Goal: Task Accomplishment & Management: Complete application form

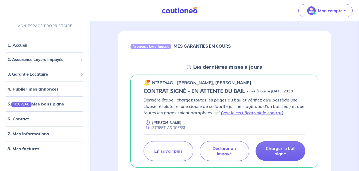
scroll to position [53, 0]
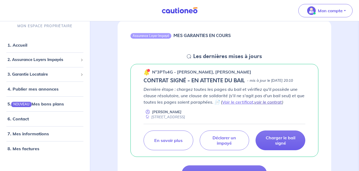
click at [276, 105] on link "voir le contrat" at bounding box center [268, 102] width 28 height 5
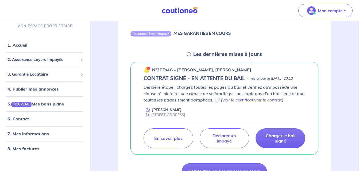
scroll to position [57, 0]
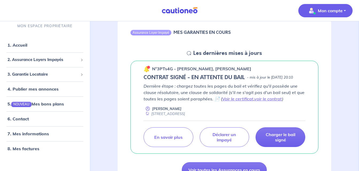
click at [331, 13] on p "Mon compte" at bounding box center [330, 10] width 25 height 6
click at [319, 32] on link "Mes informations" at bounding box center [319, 33] width 43 height 9
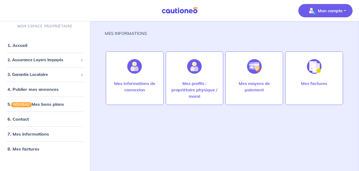
scroll to position [4, 0]
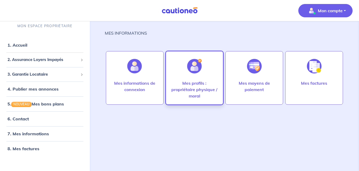
click at [198, 79] on div at bounding box center [194, 67] width 23 height 28
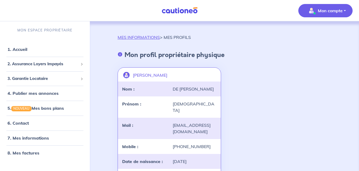
click at [322, 11] on p "Mon compte" at bounding box center [330, 10] width 25 height 6
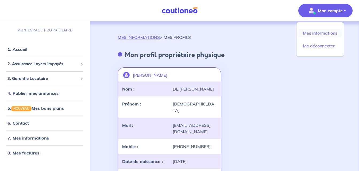
click at [313, 33] on link "Mes informations" at bounding box center [319, 33] width 43 height 9
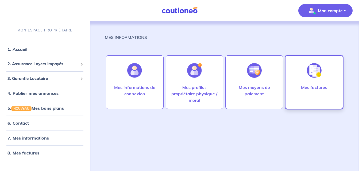
click at [311, 82] on div at bounding box center [313, 71] width 23 height 28
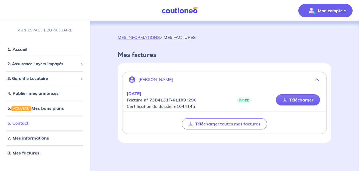
click at [24, 121] on link "6. Contact" at bounding box center [17, 123] width 21 height 5
click at [76, 80] on span "3. Garantie Locataire" at bounding box center [42, 79] width 71 height 6
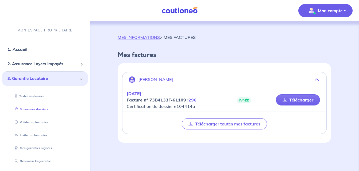
click at [44, 111] on link "Suivre mes dossiers" at bounding box center [31, 110] width 36 height 4
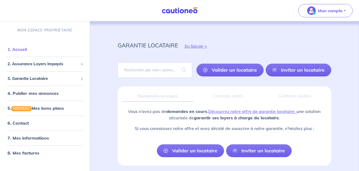
click at [27, 48] on link "1. Accueil" at bounding box center [16, 49] width 19 height 5
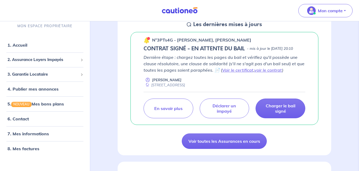
scroll to position [96, 0]
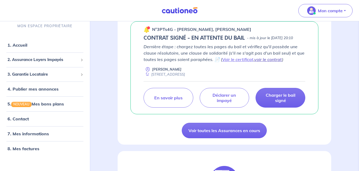
click at [269, 62] on link "voir le contrat" at bounding box center [268, 59] width 28 height 5
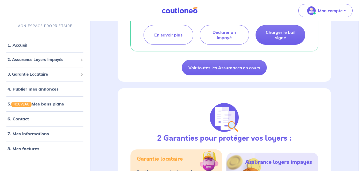
scroll to position [160, 0]
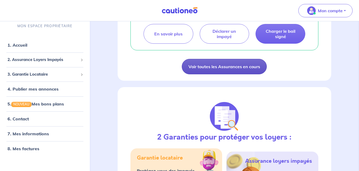
click at [234, 73] on link "Voir toutes les Assurances en cours" at bounding box center [224, 66] width 85 height 15
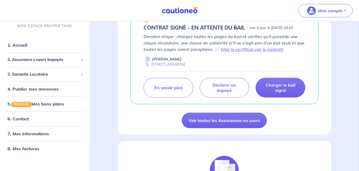
scroll to position [107, 0]
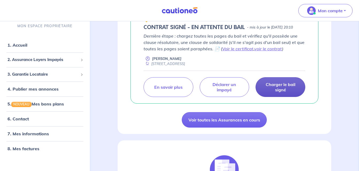
click at [284, 93] on p "Charger le bail signé" at bounding box center [280, 87] width 36 height 11
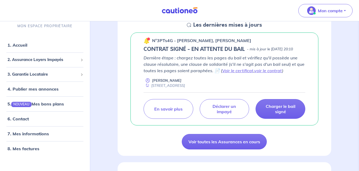
scroll to position [85, 0]
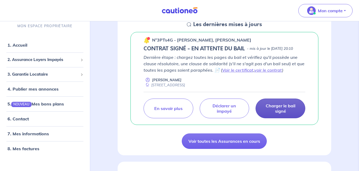
click at [283, 111] on p "Charger le bail signé" at bounding box center [280, 108] width 36 height 11
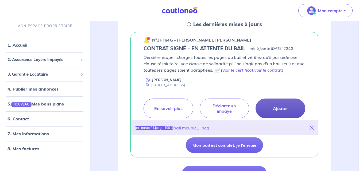
click at [270, 117] on link "Ajouter" at bounding box center [280, 109] width 50 height 20
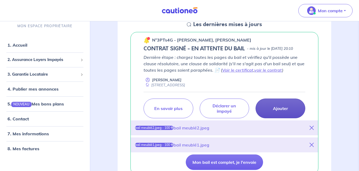
click at [278, 111] on p "Ajouter" at bounding box center [280, 108] width 15 height 5
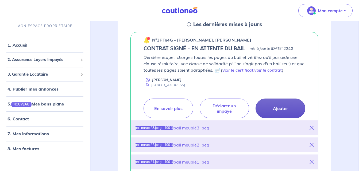
click at [285, 111] on p "Ajouter" at bounding box center [280, 108] width 15 height 5
click at [274, 111] on p "Ajouter" at bounding box center [280, 108] width 15 height 5
click at [283, 111] on p "Ajouter" at bounding box center [280, 108] width 15 height 5
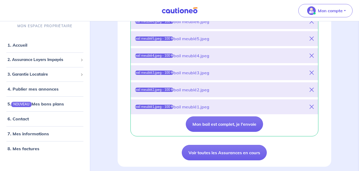
scroll to position [192, 0]
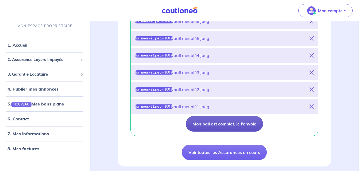
click at [248, 131] on button "Mon bail est complet, je l'envoie" at bounding box center [224, 123] width 77 height 15
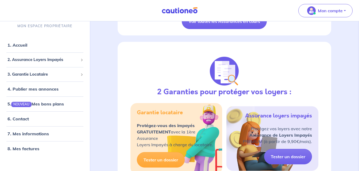
click at [248, 131] on p "Protégez vos loyers avec notre Assurance de Loyers Impayés PREMIUM (à partir de…" at bounding box center [276, 135] width 69 height 19
